Goal: Register for event/course: Sign up to attend an event or enroll in a course

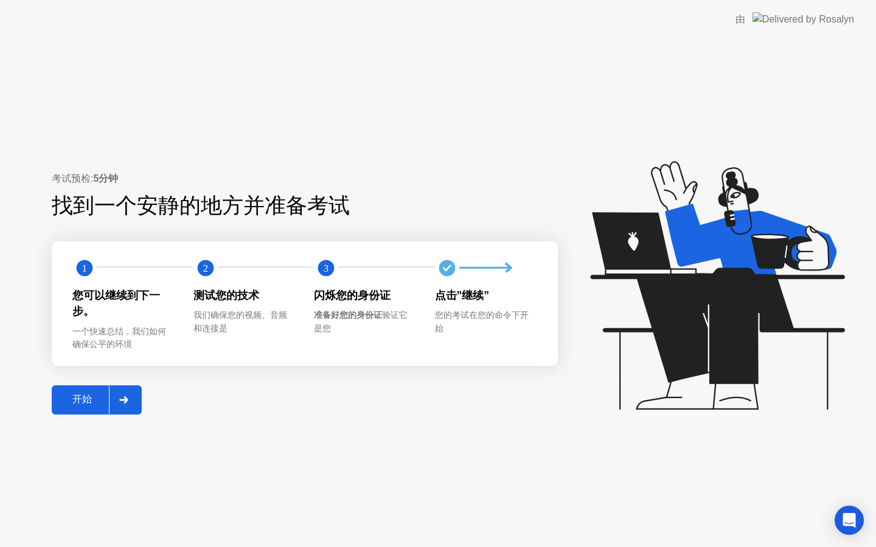
click at [87, 396] on div "开始" at bounding box center [82, 400] width 54 height 13
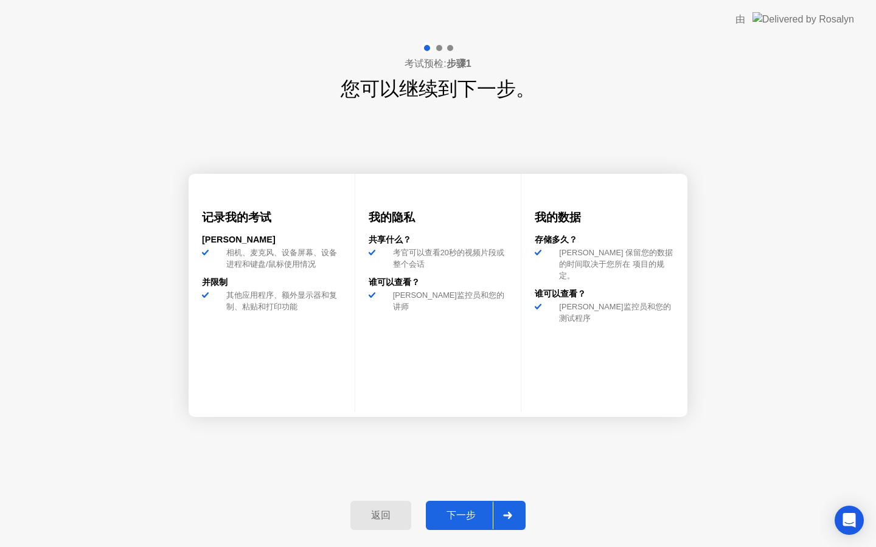
click at [451, 510] on div "下一步" at bounding box center [460, 516] width 63 height 13
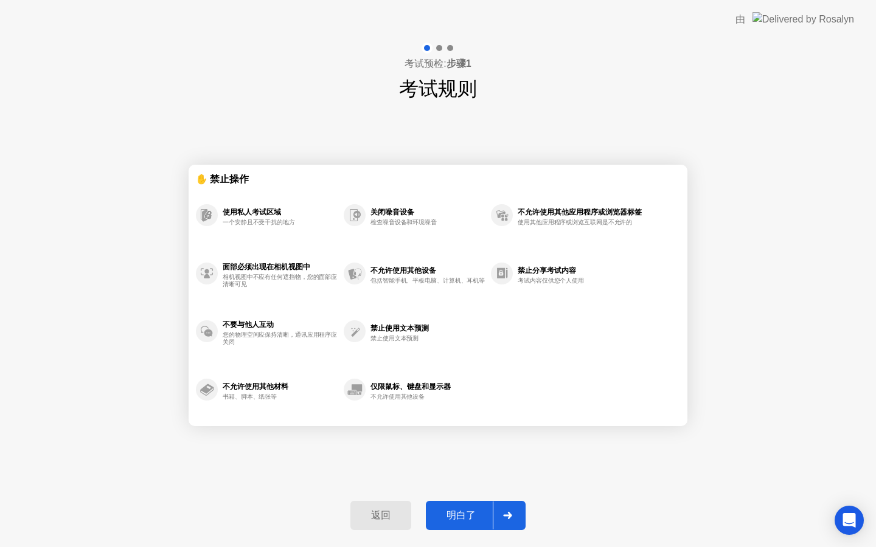
click at [473, 514] on div "明白了" at bounding box center [460, 516] width 63 height 13
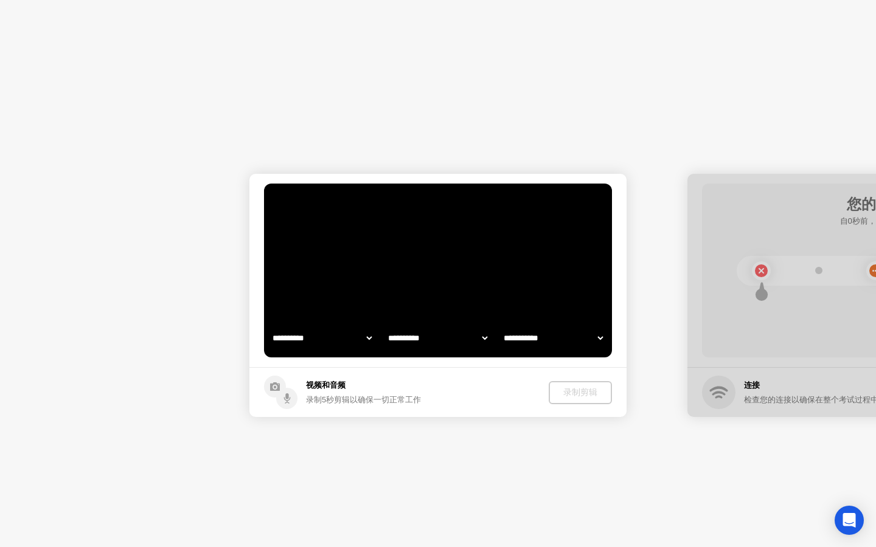
select select "**********"
select select "*******"
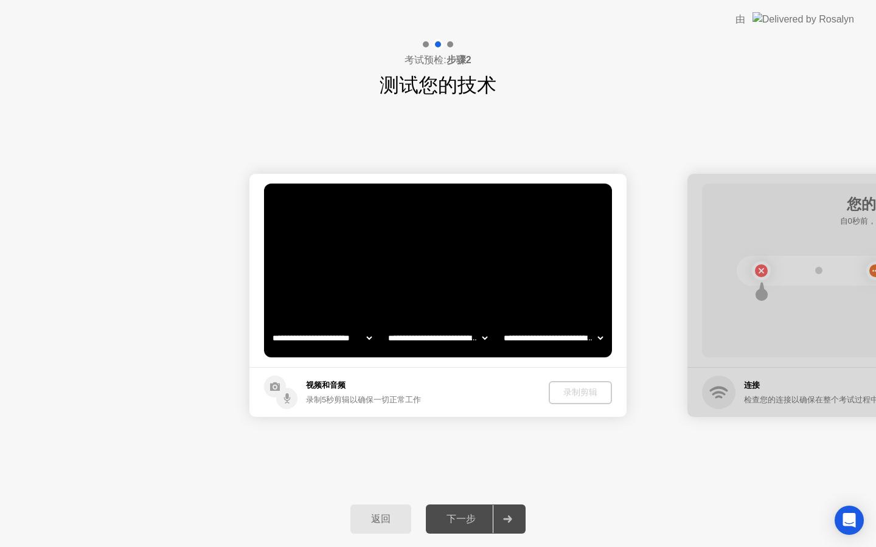
click at [467, 316] on video at bounding box center [438, 271] width 348 height 174
click at [574, 387] on div "录制剪辑" at bounding box center [581, 393] width 54 height 12
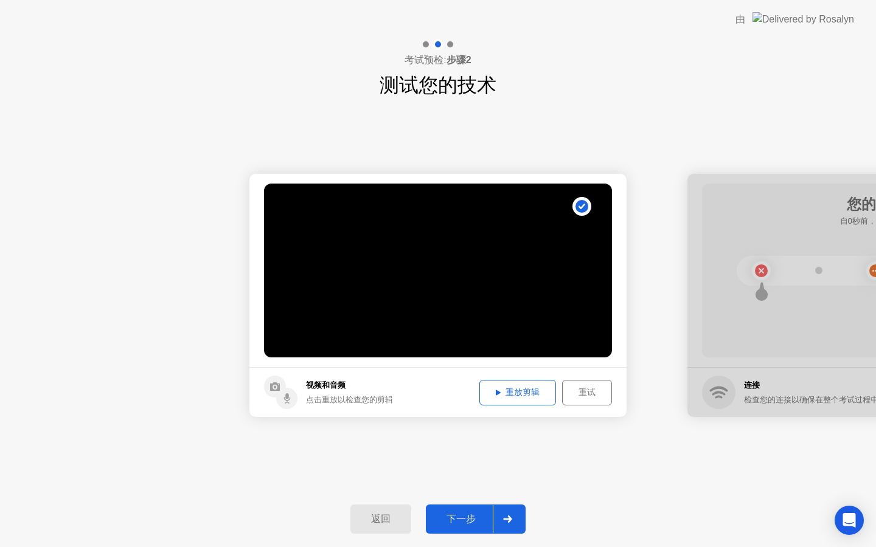
click at [534, 394] on div "重放剪辑" at bounding box center [518, 393] width 68 height 12
click at [572, 389] on div "重试" at bounding box center [586, 393] width 41 height 12
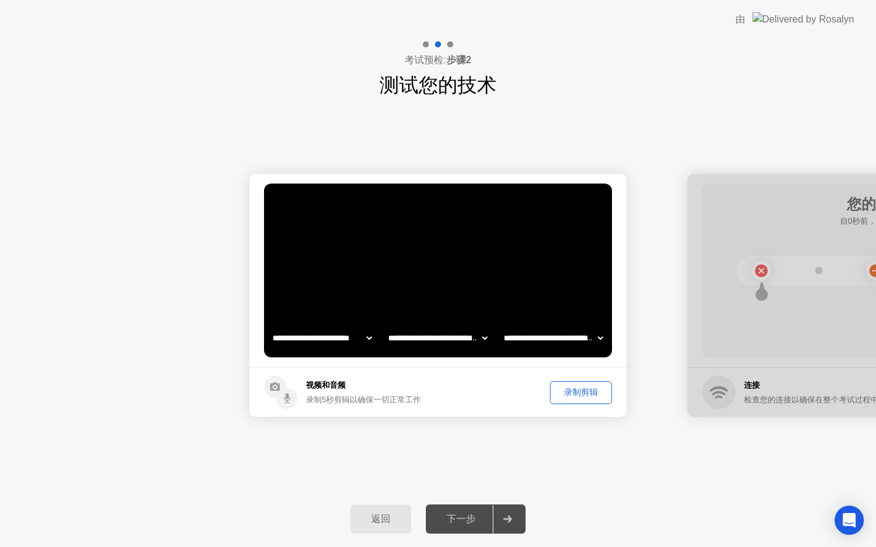
click at [575, 391] on div "录制剪辑" at bounding box center [581, 393] width 54 height 12
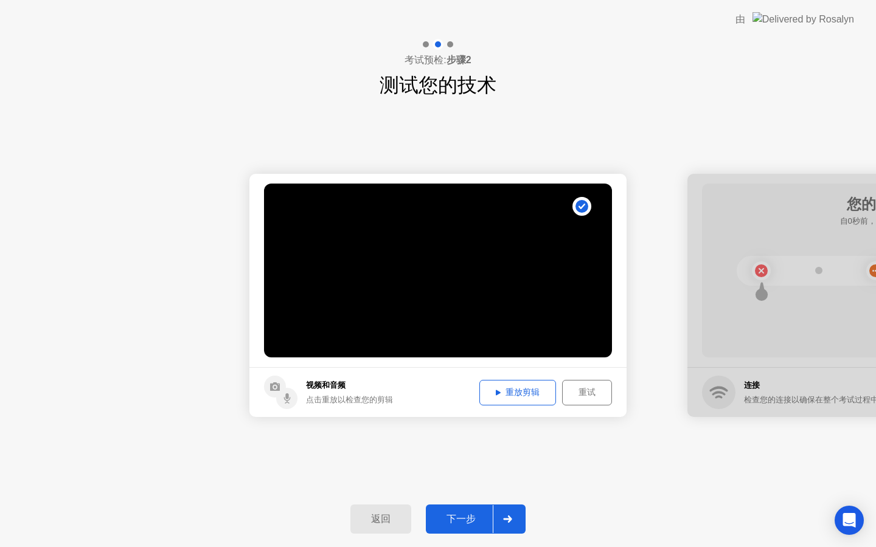
click at [477, 509] on button "下一步" at bounding box center [476, 519] width 100 height 29
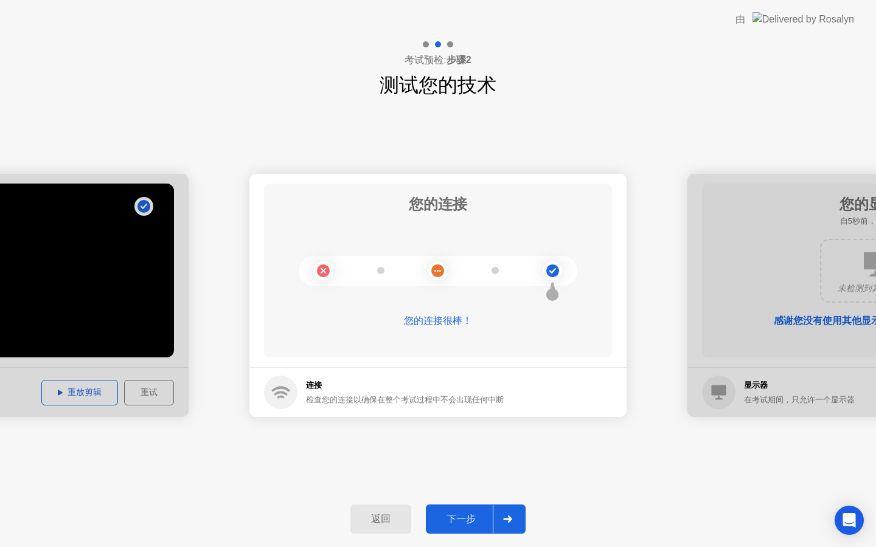
click at [469, 513] on div "下一步" at bounding box center [460, 519] width 63 height 13
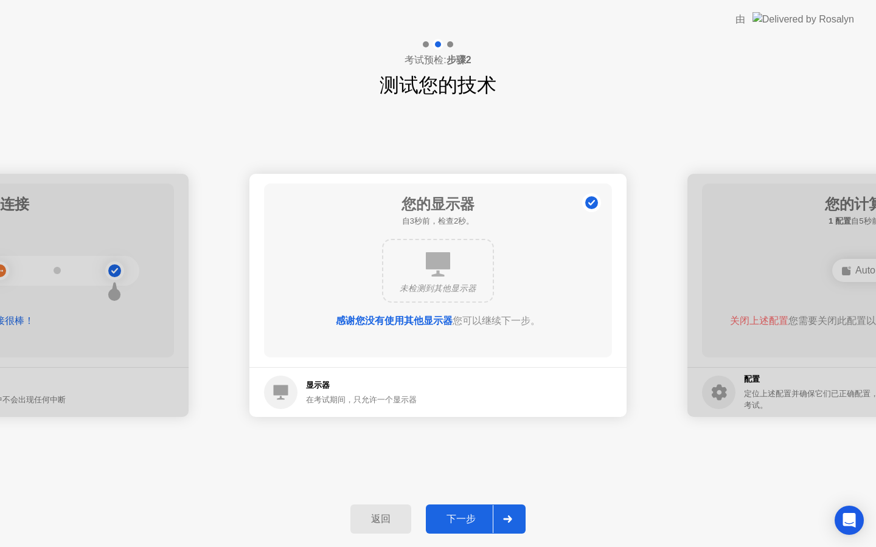
click at [474, 511] on button "下一步" at bounding box center [476, 519] width 100 height 29
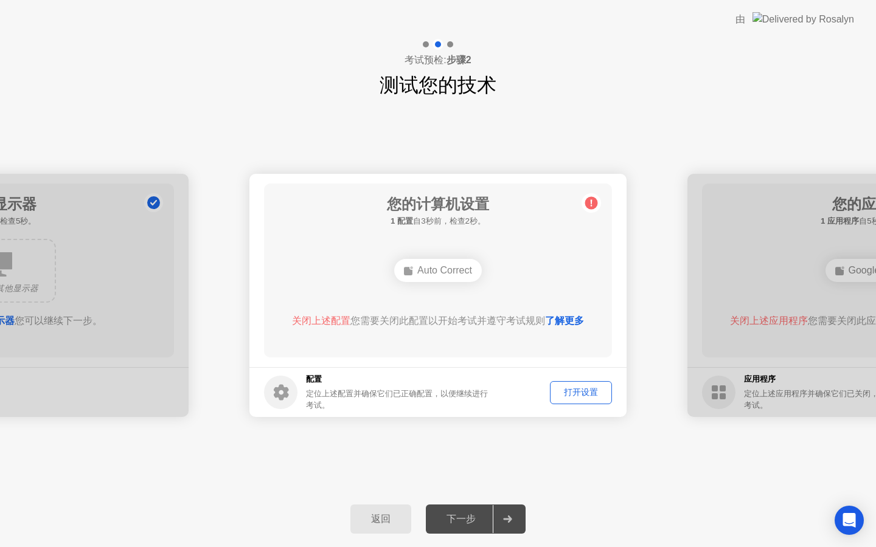
click at [593, 197] on circle at bounding box center [591, 203] width 13 height 13
click at [574, 391] on div "打开设置" at bounding box center [581, 393] width 54 height 12
click at [594, 207] on circle at bounding box center [591, 203] width 13 height 13
click at [583, 385] on button "打开设置" at bounding box center [581, 392] width 62 height 23
click at [560, 318] on link "了解更多" at bounding box center [564, 321] width 39 height 10
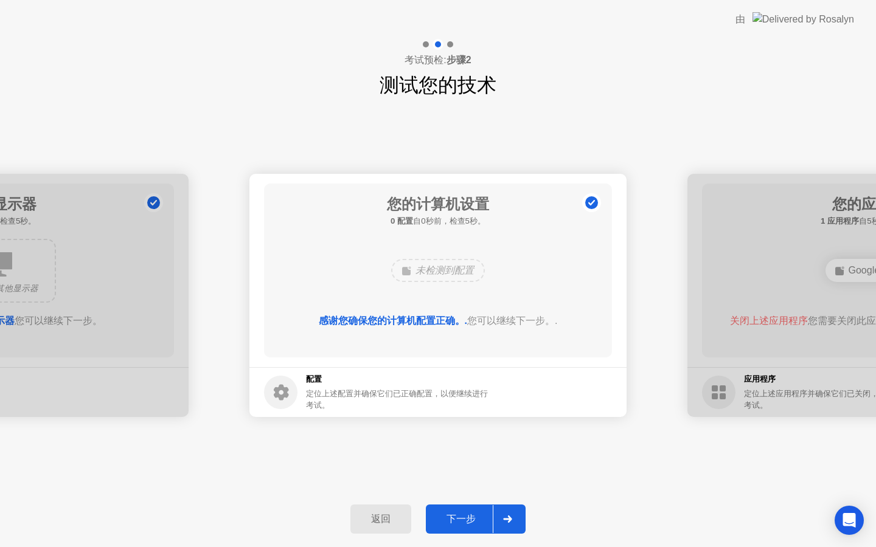
click at [465, 523] on div "下一步" at bounding box center [460, 519] width 63 height 13
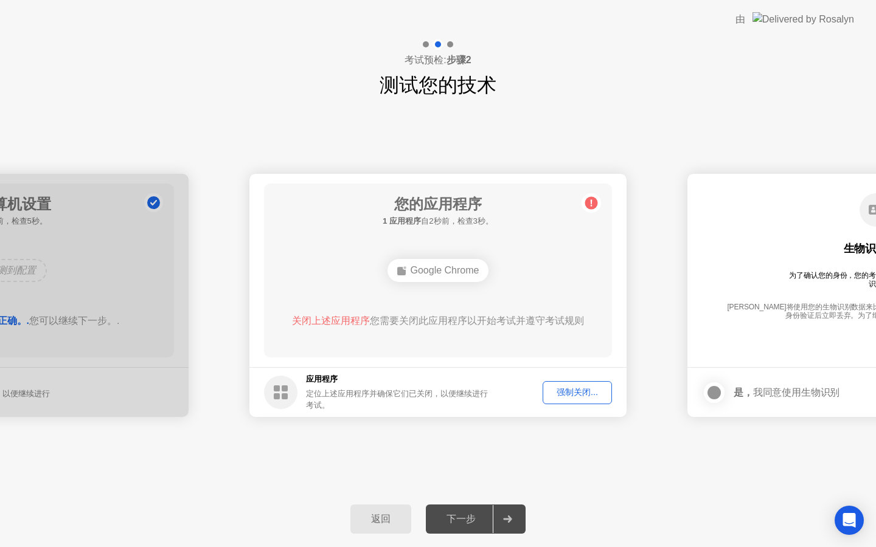
click at [417, 268] on div "Google Chrome" at bounding box center [439, 270] width 102 height 23
click at [356, 324] on span "关闭上述应用程序" at bounding box center [331, 321] width 78 height 10
click at [572, 395] on div "强制关闭..." at bounding box center [577, 393] width 61 height 12
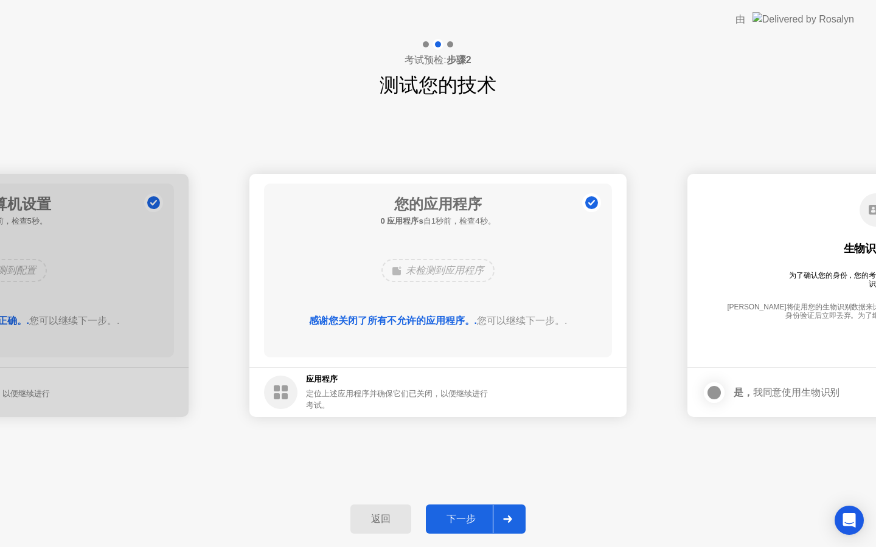
click at [466, 508] on button "下一步" at bounding box center [476, 519] width 100 height 29
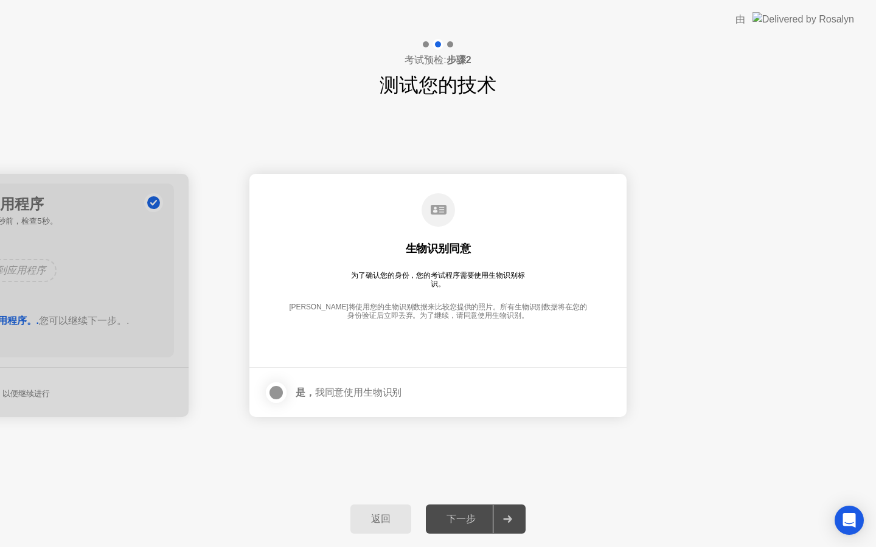
click at [281, 400] on div at bounding box center [276, 393] width 15 height 15
click at [448, 504] on div "返回 下一步" at bounding box center [438, 520] width 876 height 56
click at [454, 516] on div "下一步" at bounding box center [460, 519] width 63 height 13
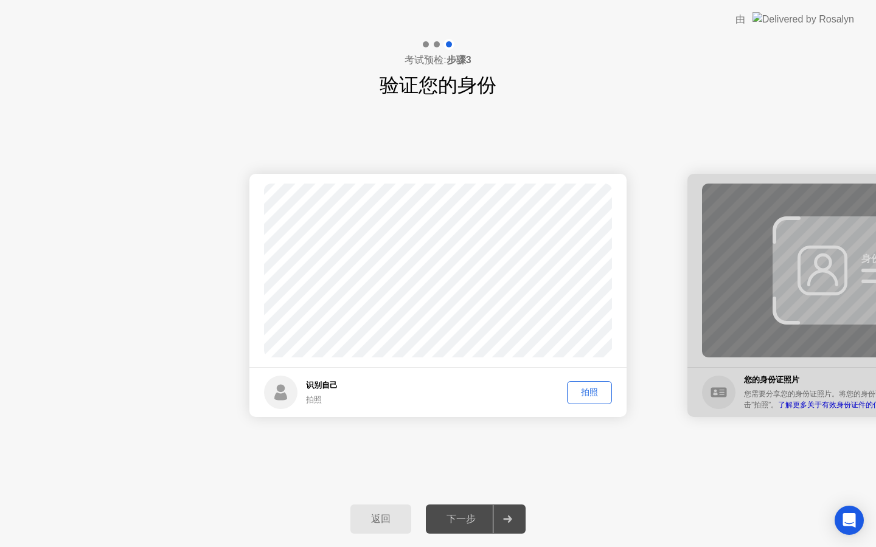
click at [600, 392] on div "拍照" at bounding box center [589, 393] width 36 height 12
click at [462, 507] on button "下一步" at bounding box center [476, 519] width 100 height 29
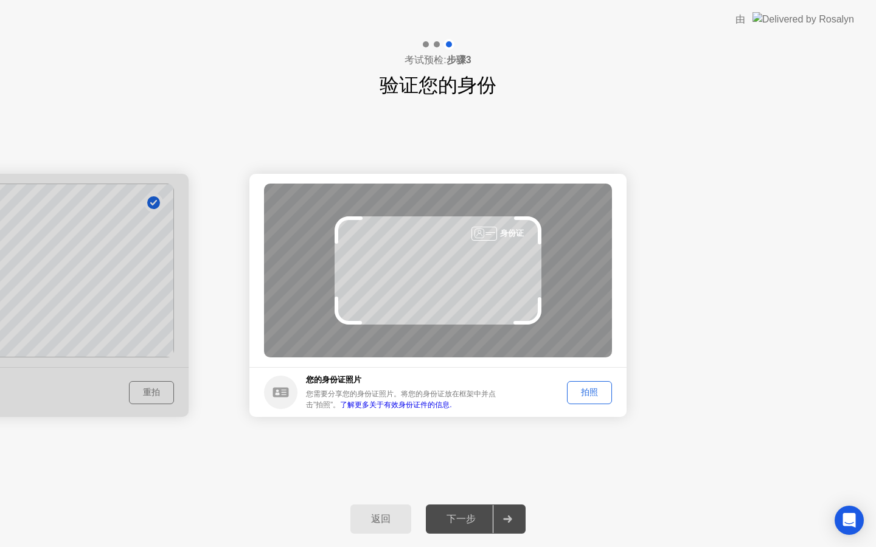
click at [580, 391] on div "拍照" at bounding box center [589, 393] width 36 height 12
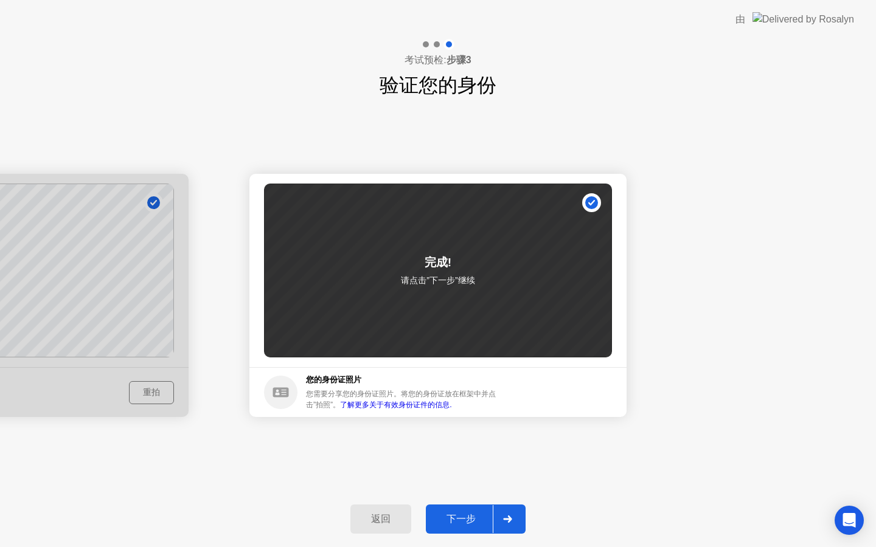
click at [466, 518] on div "下一步" at bounding box center [460, 519] width 63 height 13
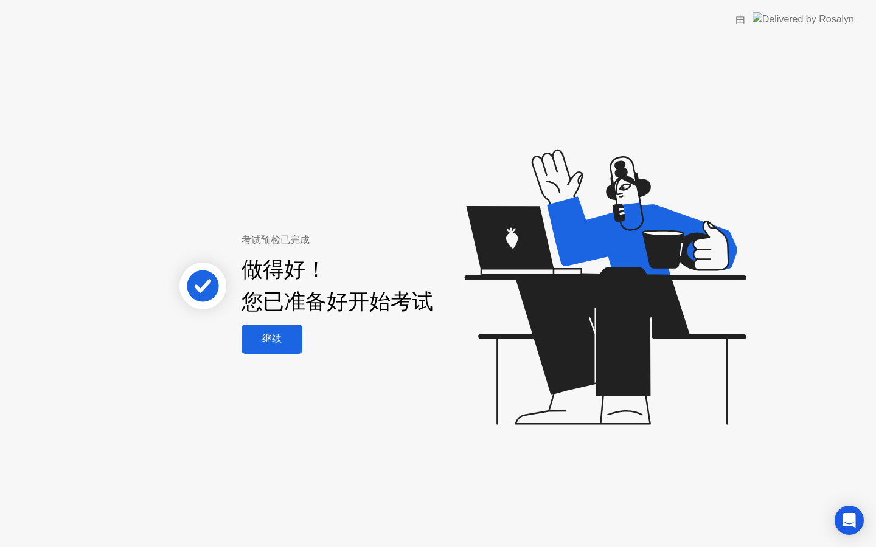
click at [264, 335] on div "继续" at bounding box center [272, 339] width 54 height 13
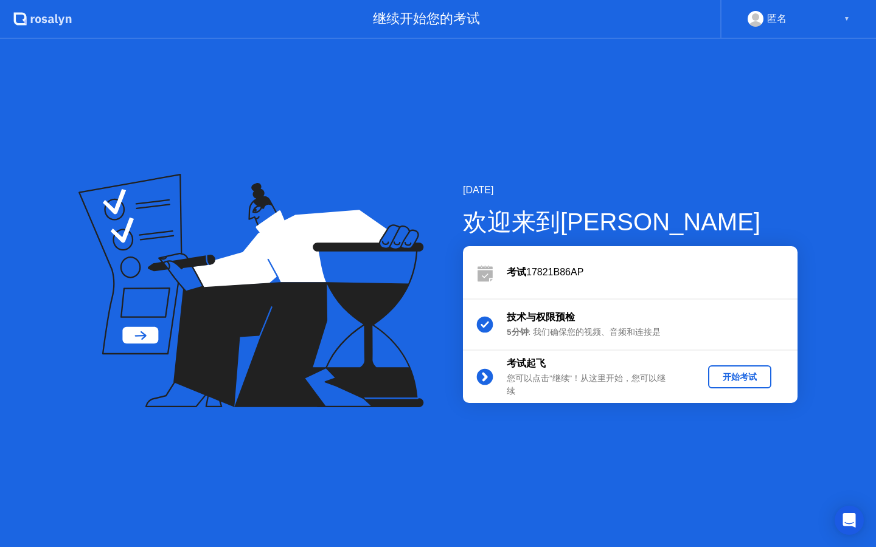
click at [731, 374] on div "开始考试" at bounding box center [740, 378] width 54 height 12
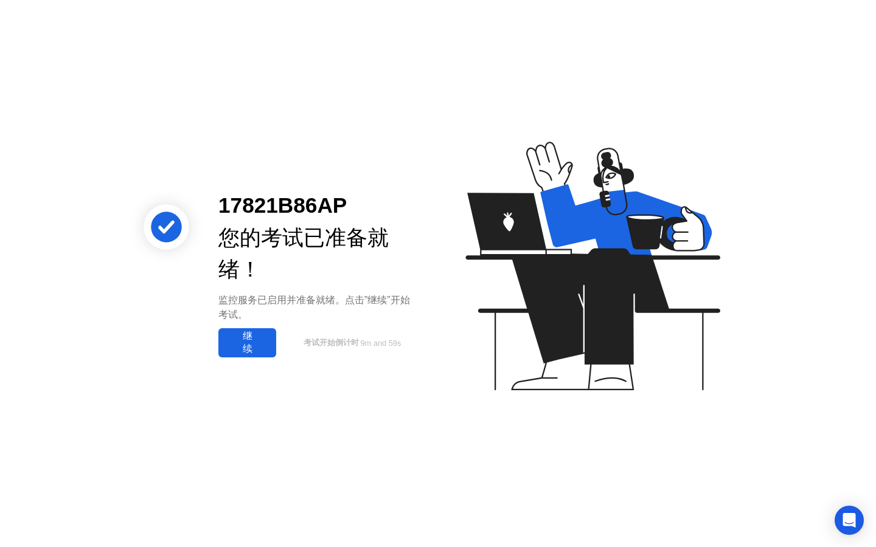
click at [243, 338] on div "继续" at bounding box center [247, 343] width 50 height 26
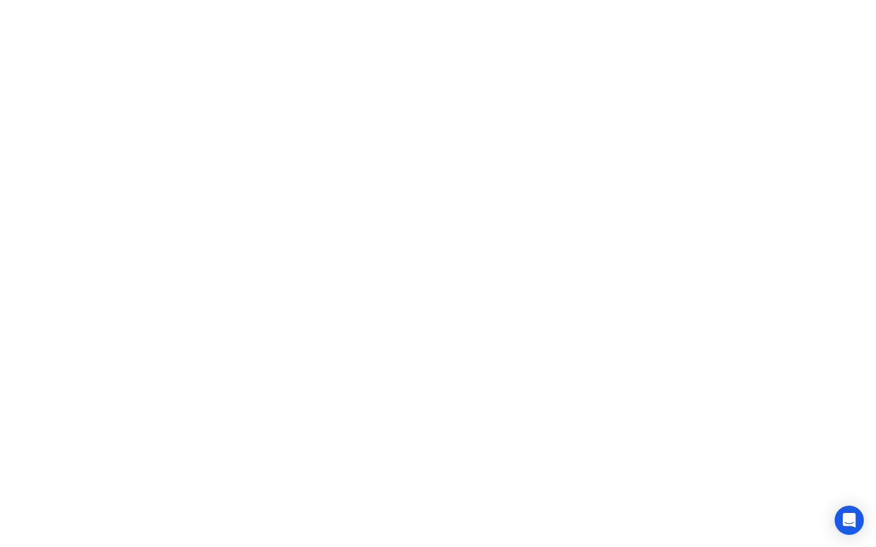
click div "考试规则"
click at [554, 530] on button "考试规则" at bounding box center [549, 528] width 51 height 13
